Goal: Find specific page/section: Find specific page/section

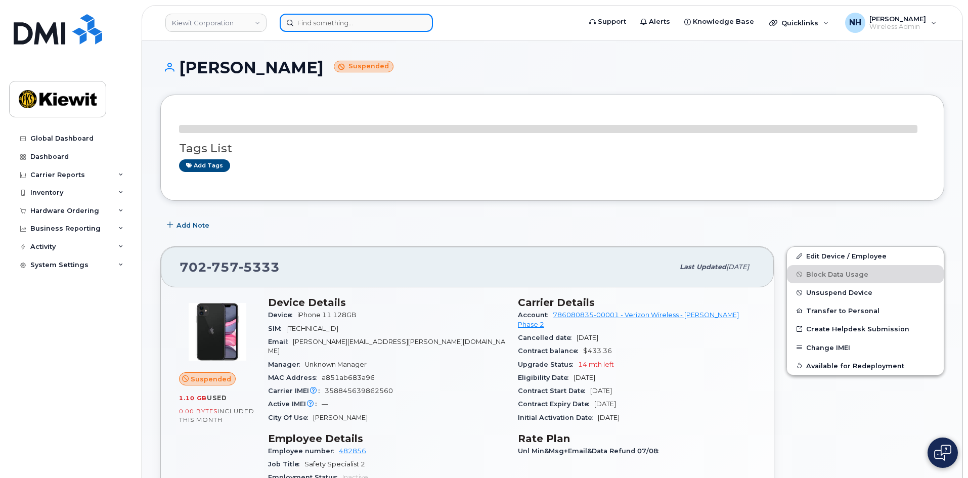
click at [345, 27] on input at bounding box center [356, 23] width 153 height 18
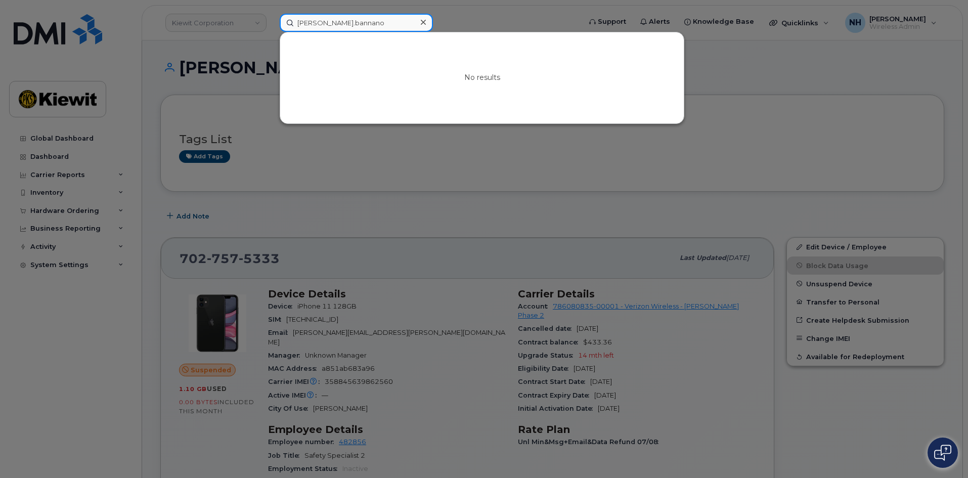
click at [323, 24] on input "frank.bannano" at bounding box center [356, 23] width 153 height 18
click at [334, 22] on input "frank.bonnano" at bounding box center [356, 23] width 153 height 18
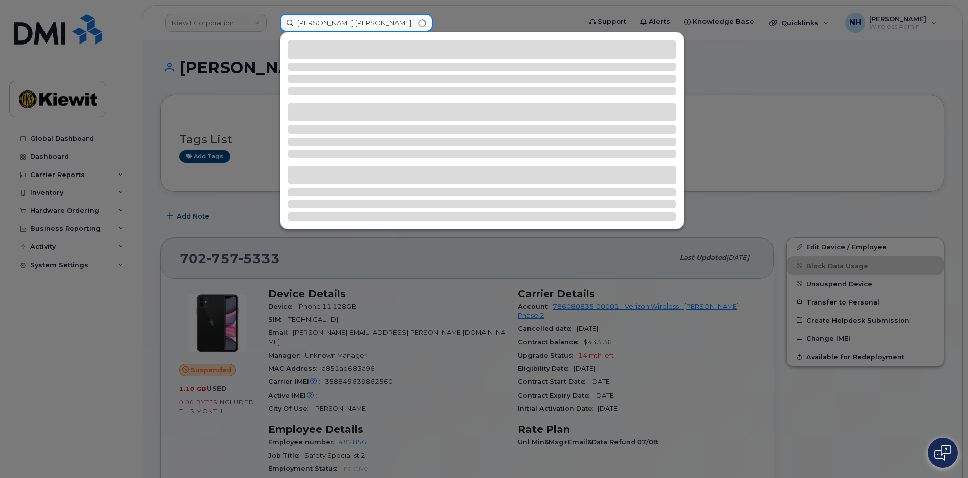
type input "frank.bonanno"
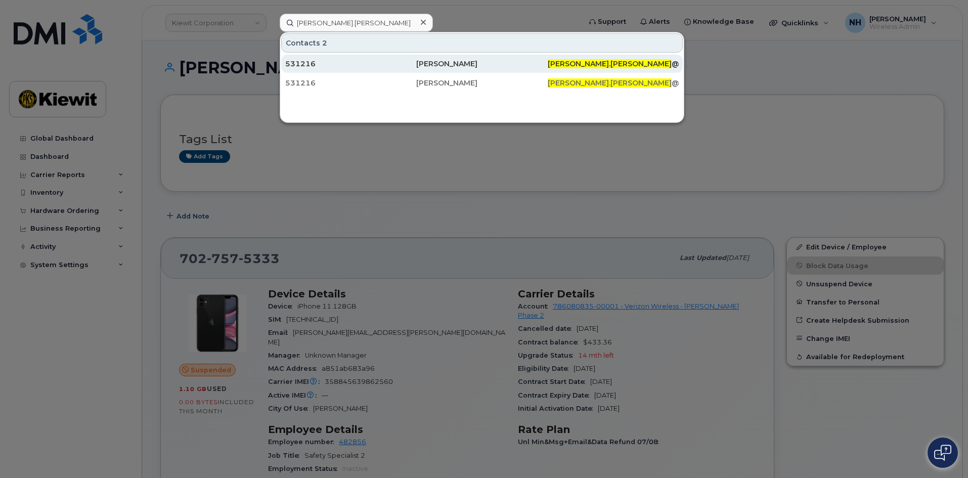
click at [416, 69] on div "531216" at bounding box center [481, 64] width 131 height 18
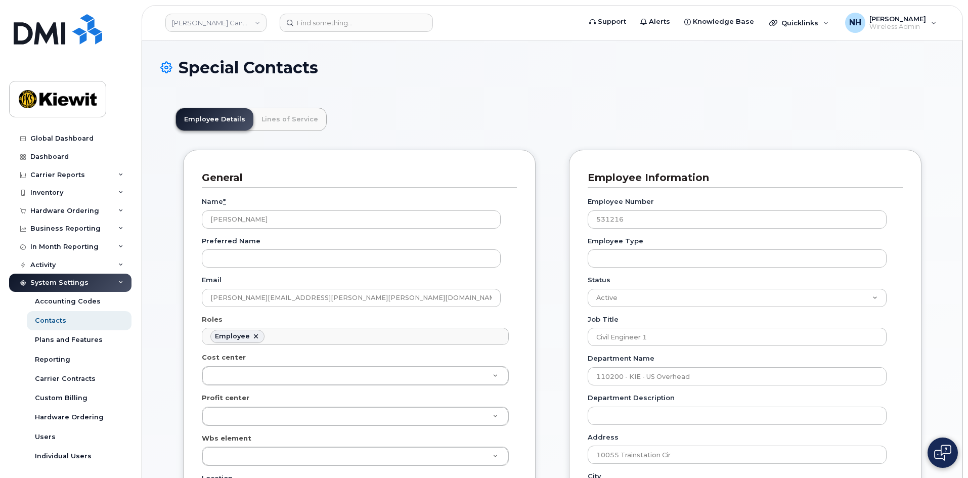
scroll to position [30, 0]
click at [411, 19] on input at bounding box center [356, 23] width 153 height 18
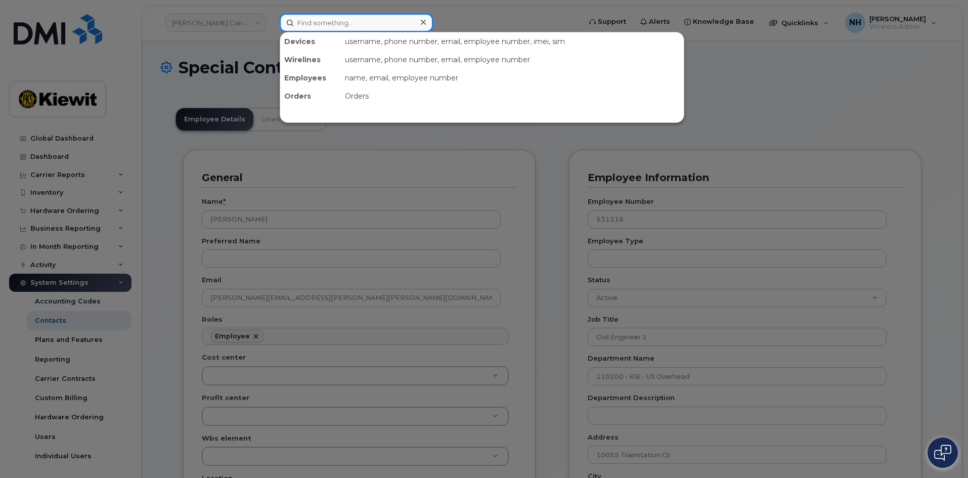
paste input "574828"
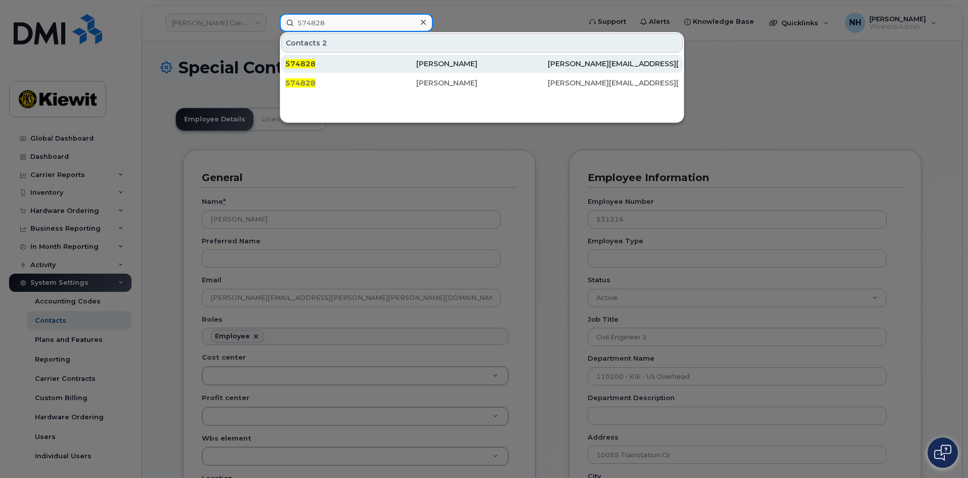
type input "574828"
click at [416, 69] on div "574828" at bounding box center [481, 64] width 131 height 18
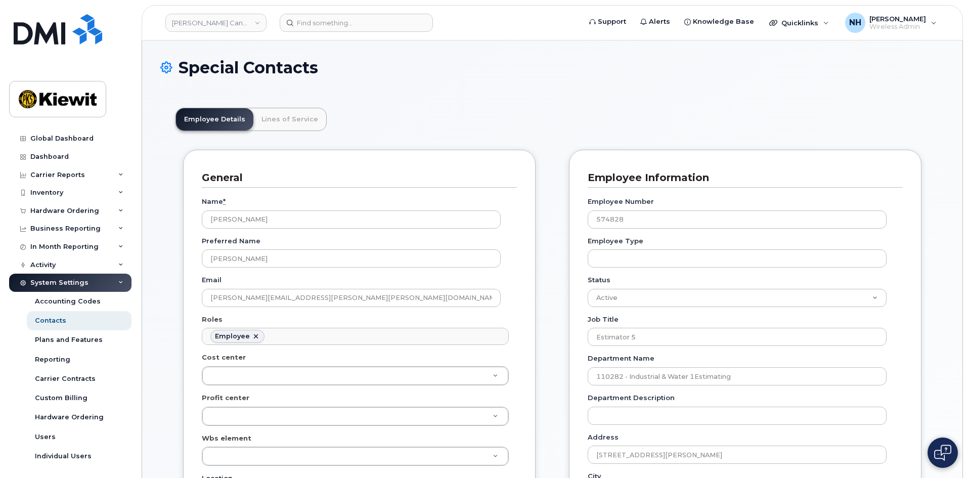
scroll to position [30, 0]
click at [310, 18] on input at bounding box center [356, 23] width 153 height 18
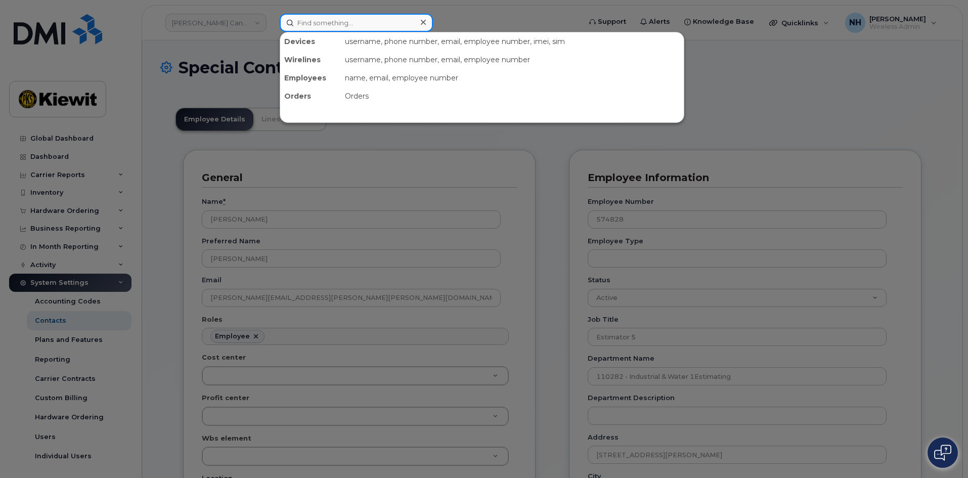
paste input "415960"
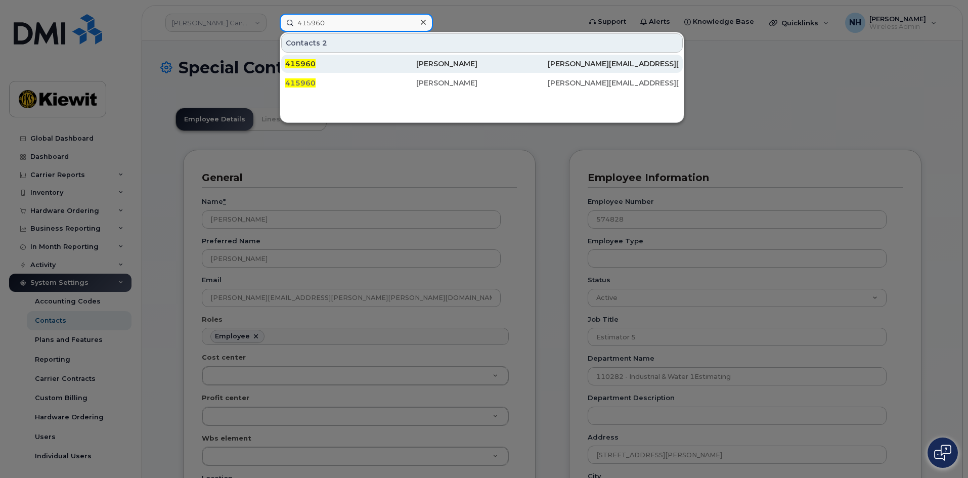
type input "415960"
click at [465, 60] on div "[PERSON_NAME]" at bounding box center [481, 64] width 131 height 10
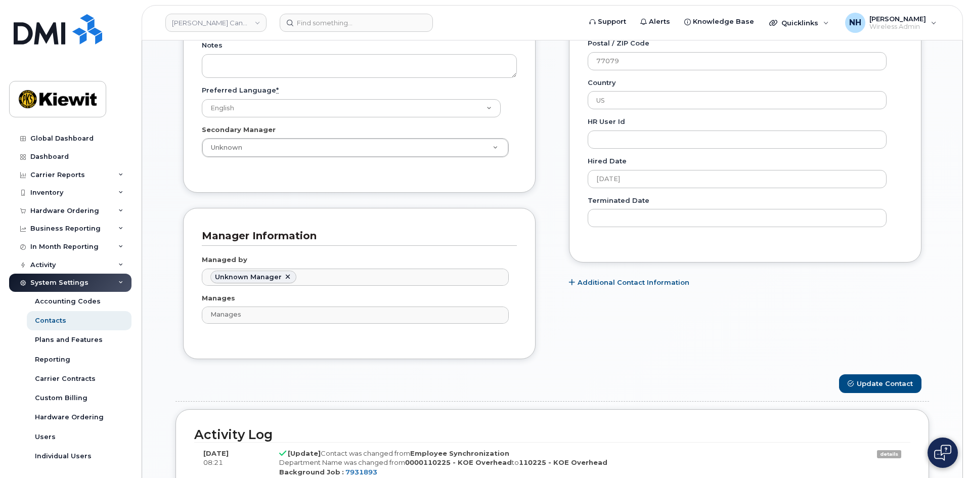
scroll to position [354, 0]
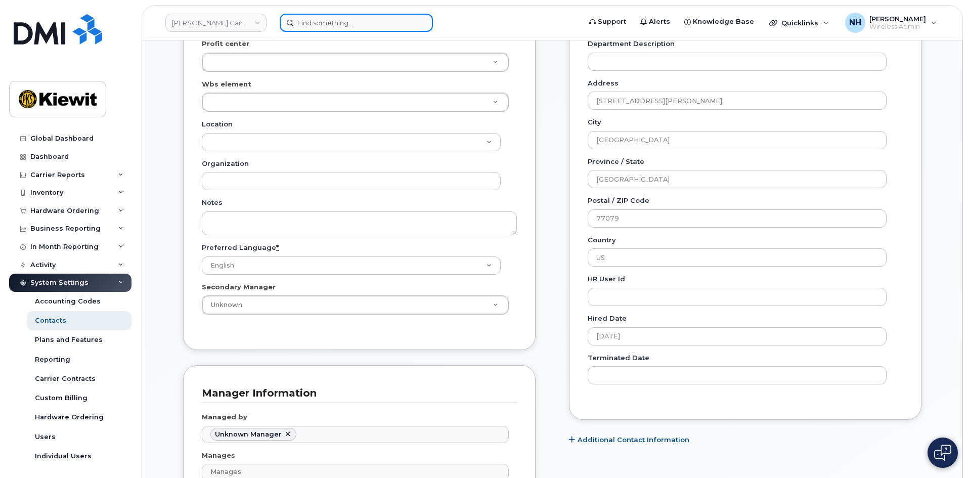
click at [333, 20] on input at bounding box center [356, 23] width 153 height 18
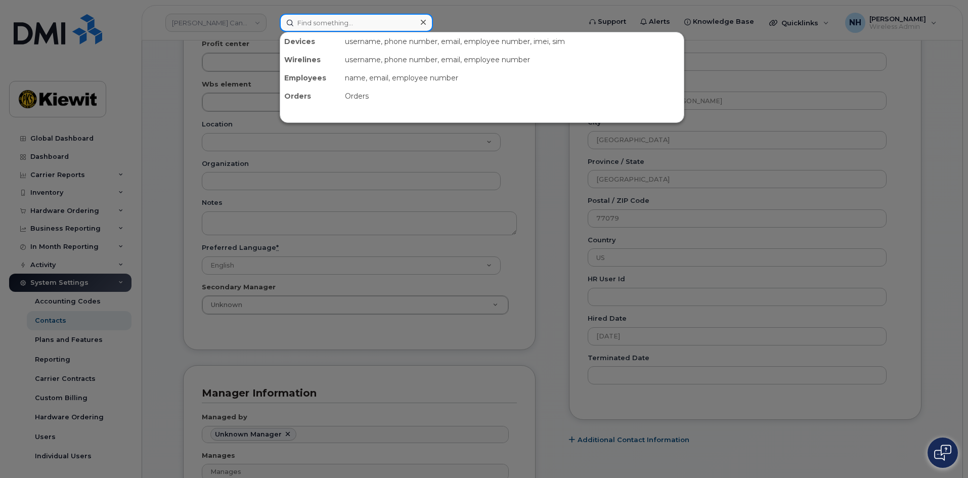
paste input "574935"
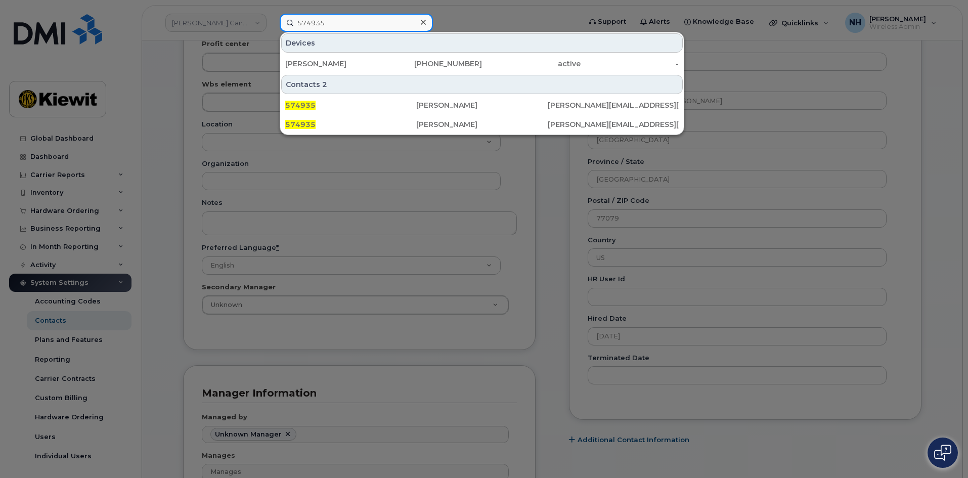
type input "574935"
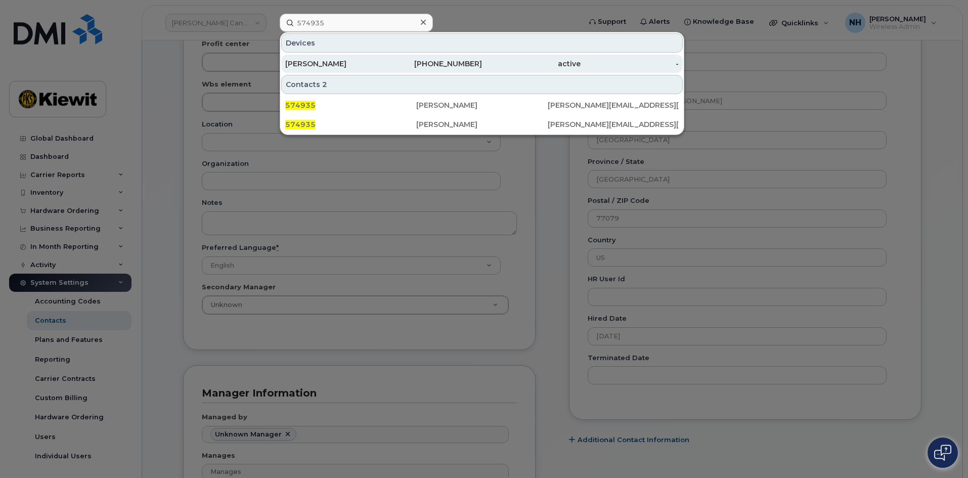
click at [384, 55] on div "MIGUEL GARCIA" at bounding box center [433, 64] width 99 height 18
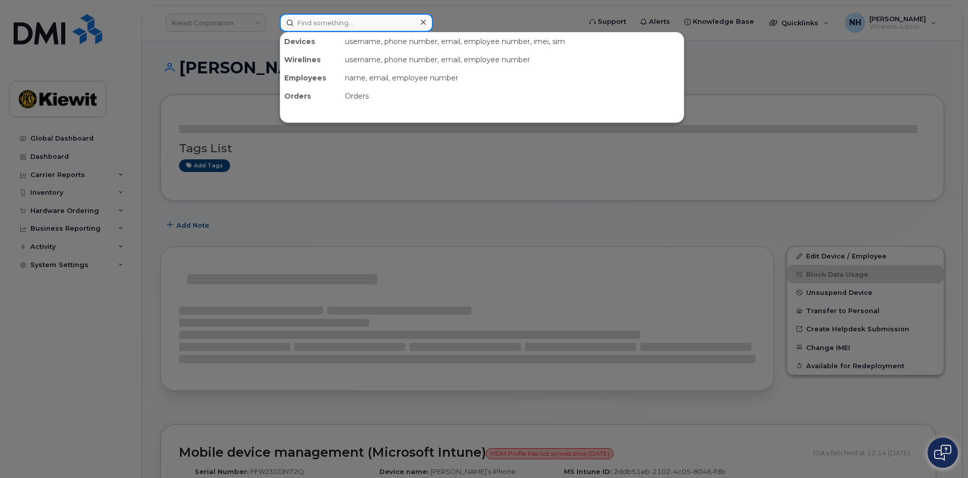
click at [309, 22] on input at bounding box center [356, 23] width 153 height 18
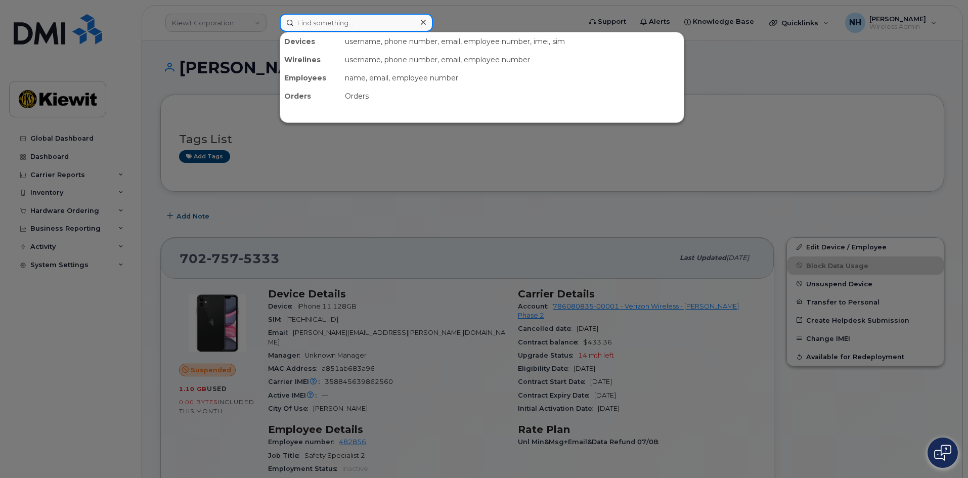
paste input "415960"
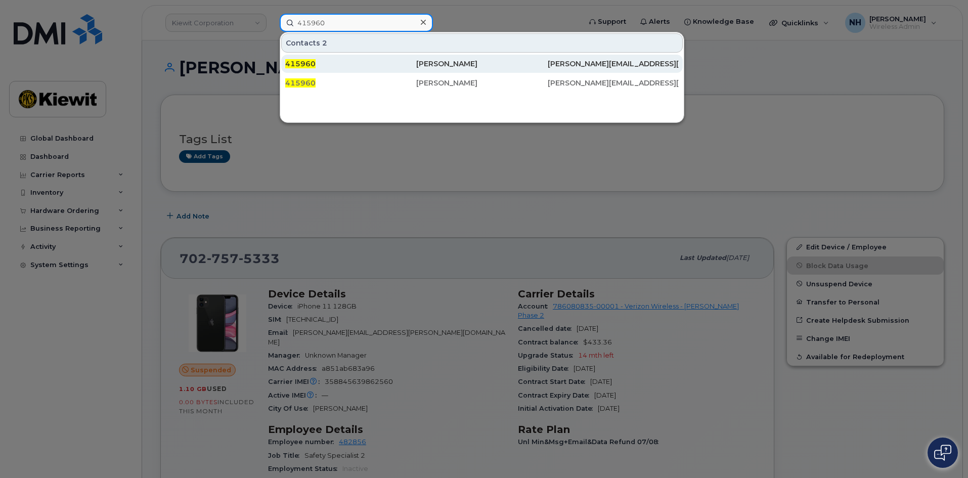
type input "415960"
click at [342, 65] on div "415960" at bounding box center [350, 64] width 131 height 10
